Goal: Task Accomplishment & Management: Manage account settings

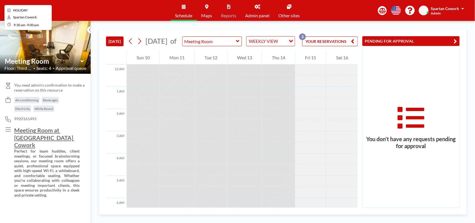
scroll to position [312, 0]
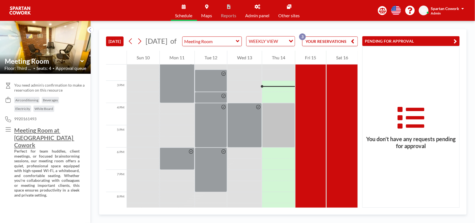
scroll to position [333, 0]
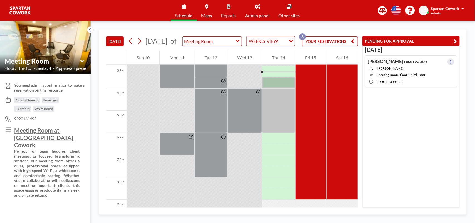
click at [448, 62] on button at bounding box center [451, 61] width 7 height 7
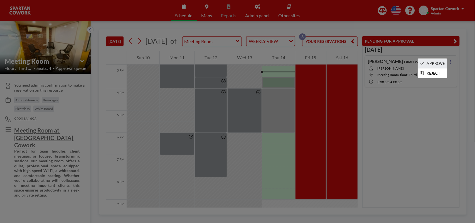
click at [434, 63] on li "APPROVE" at bounding box center [432, 63] width 29 height 9
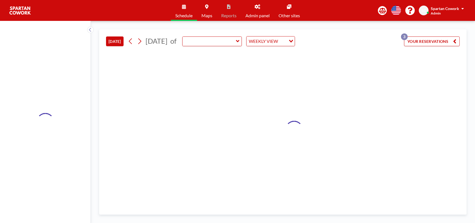
type input "Meeting Room"
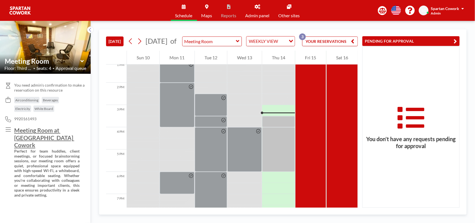
scroll to position [323, 0]
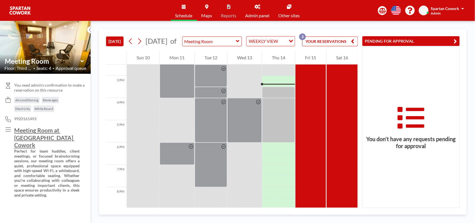
click at [355, 21] on div "[DATE] [DATE] of Meeting Room WEEKLY VIEW Loading... YOUR RESERVATIONS 3 12 AM …" at bounding box center [283, 122] width 384 height 202
